Goal: Information Seeking & Learning: Learn about a topic

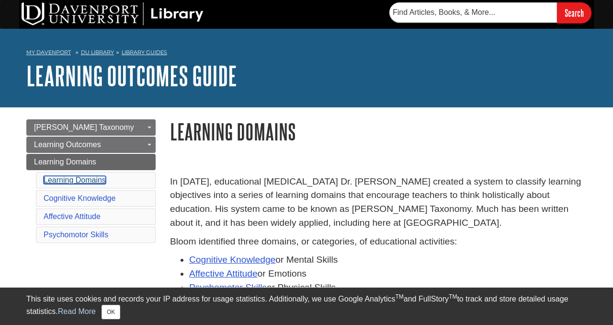
click at [94, 179] on link "Learning Domains" at bounding box center [75, 180] width 62 height 8
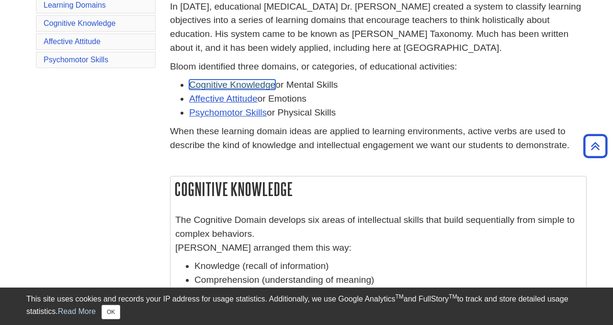
click at [215, 84] on link "Cognitive Knowledge" at bounding box center [232, 85] width 86 height 10
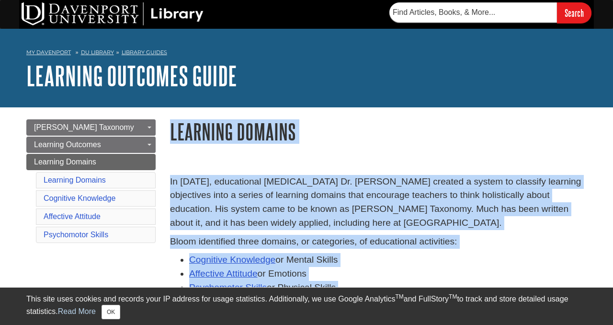
drag, startPoint x: 228, startPoint y: 260, endPoint x: 140, endPoint y: 236, distance: 91.3
click at [347, 130] on h1 "Learning Domains" at bounding box center [378, 131] width 417 height 24
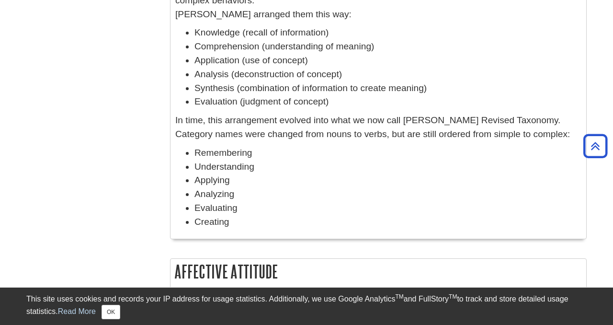
scroll to position [409, 0]
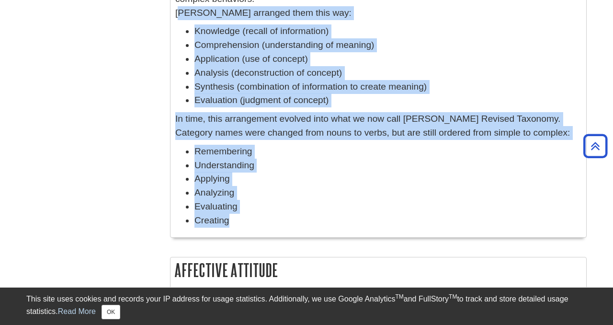
drag, startPoint x: 228, startPoint y: 222, endPoint x: 175, endPoint y: 8, distance: 220.6
click at [175, 10] on div "The Cognitive Domain develops six areas of intellectual skills that build seque…" at bounding box center [378, 105] width 406 height 254
copy div "Bloom arranged them this way: Knowledge (recall of information) Comprehension (…"
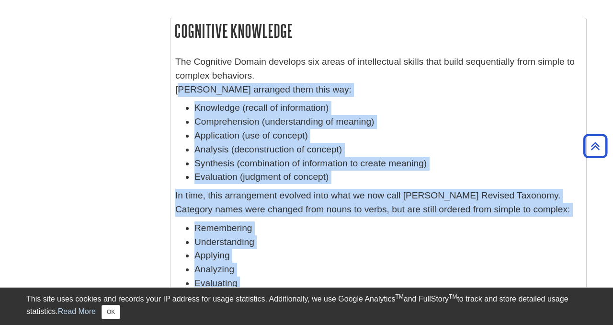
scroll to position [332, 0]
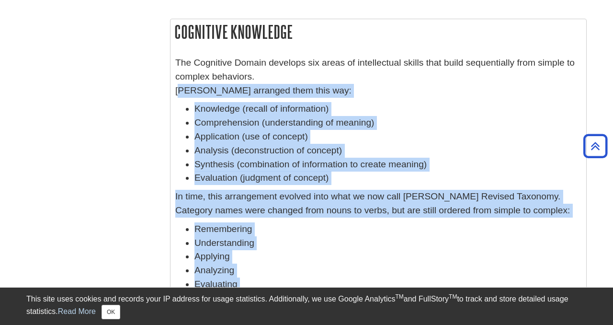
click at [375, 86] on p "The Cognitive Domain develops six areas of intellectual skills that build seque…" at bounding box center [378, 76] width 406 height 41
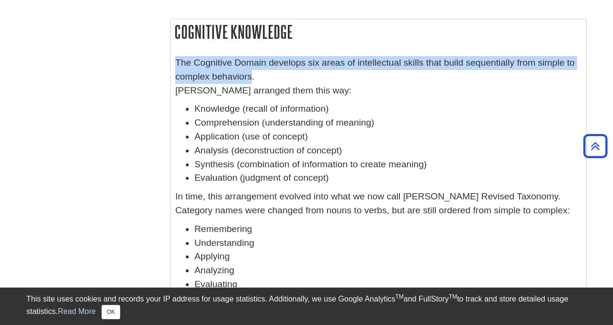
drag, startPoint x: 253, startPoint y: 78, endPoint x: 172, endPoint y: 66, distance: 82.3
click at [172, 67] on div "The Cognitive Domain develops six areas of intellectual skills that build seque…" at bounding box center [378, 182] width 416 height 263
copy p "The Cognitive Domain develops six areas of intellectual skills that build seque…"
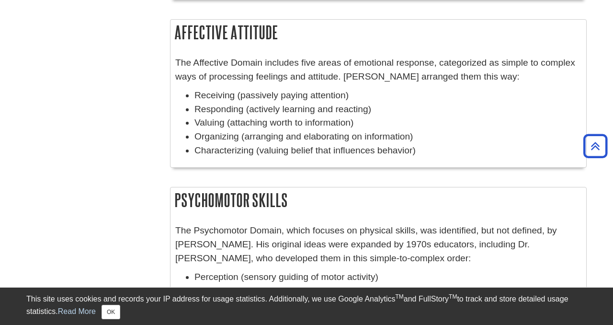
scroll to position [648, 0]
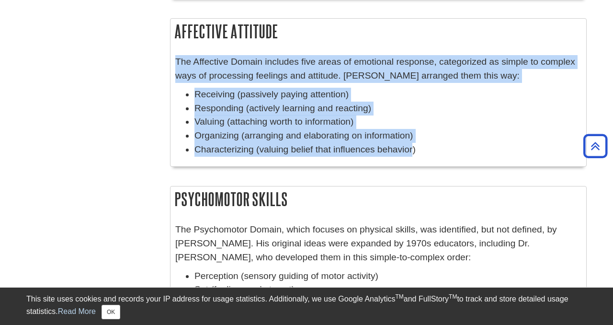
drag, startPoint x: 413, startPoint y: 151, endPoint x: 199, endPoint y: 47, distance: 238.2
click at [199, 49] on div "Affective Attitude The Affective Domain includes five areas of emotional respon…" at bounding box center [378, 92] width 417 height 148
copy div "The Affective Domain includes five areas of emotional response, categorized as …"
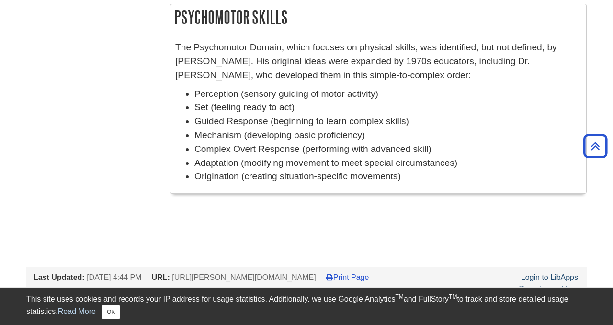
scroll to position [837, 0]
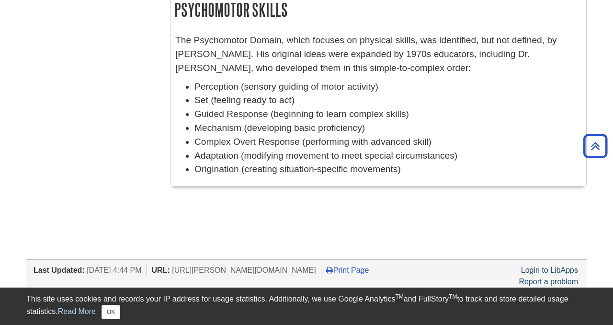
click at [412, 170] on li "Origination (creating situation-specific movements)" at bounding box center [387, 169] width 387 height 14
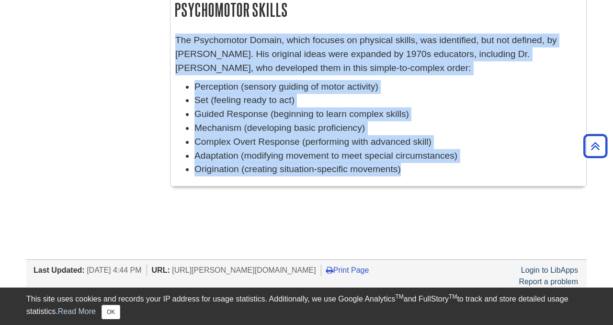
drag, startPoint x: 400, startPoint y: 171, endPoint x: 185, endPoint y: 34, distance: 255.9
click at [185, 34] on div "The Psychomotor Domain, which focuses on physical skills, was identified, but n…" at bounding box center [378, 107] width 416 height 157
copy div "The Psychomotor Domain, which focuses on physical skills, was identified, but n…"
